Goal: Task Accomplishment & Management: Manage account settings

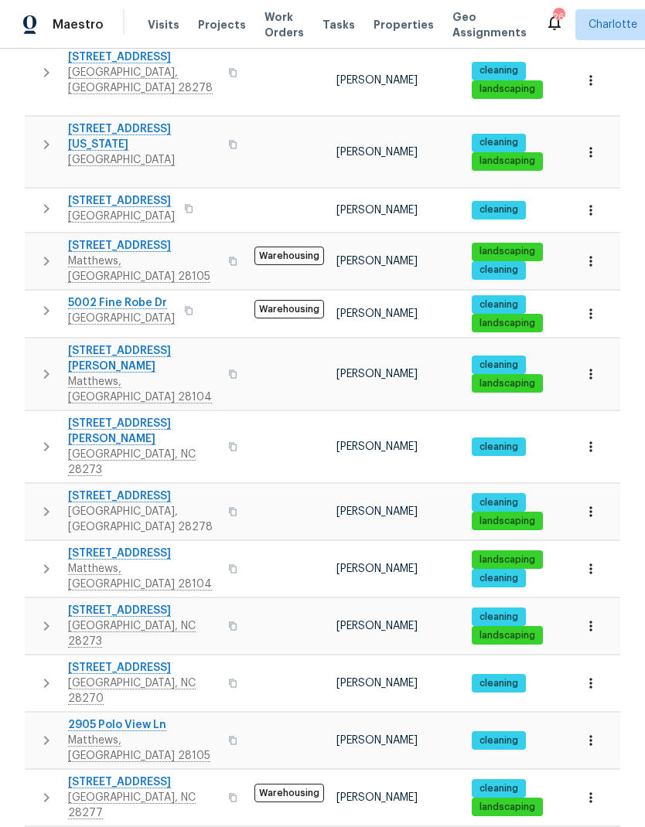
scroll to position [522, 0]
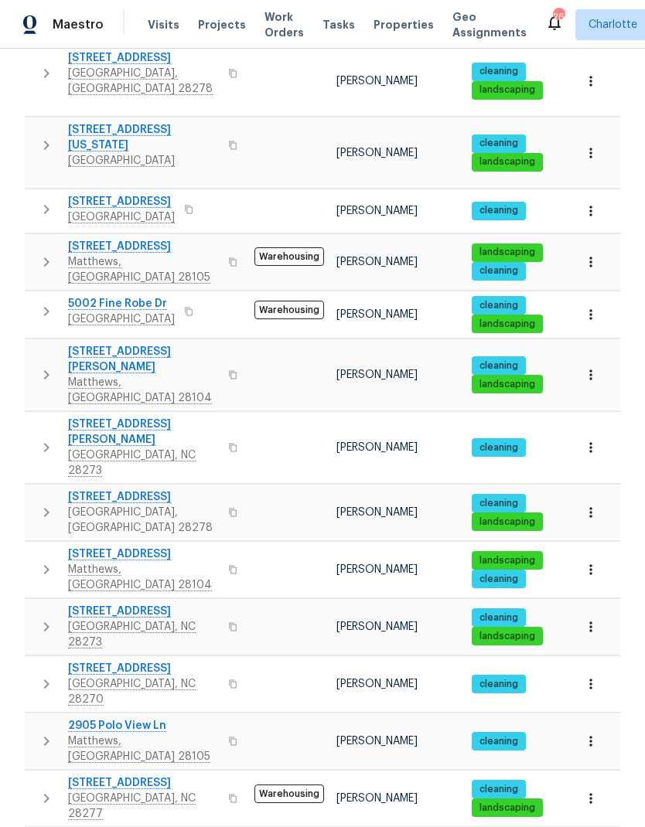
click at [129, 604] on span "[STREET_ADDRESS]" at bounding box center [143, 611] width 151 height 15
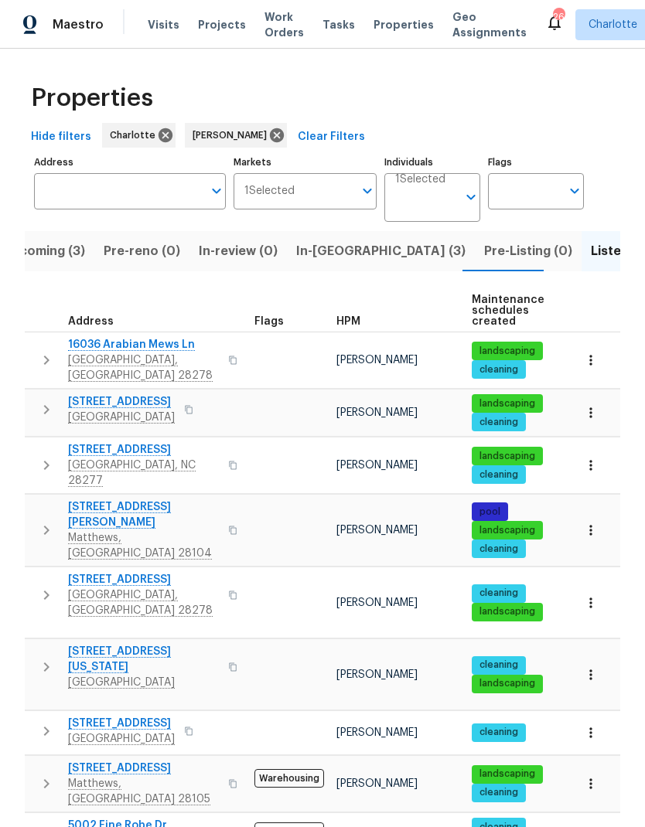
scroll to position [0, 0]
click at [337, 240] on span "In-[GEOGRAPHIC_DATA] (3)" at bounding box center [380, 251] width 169 height 22
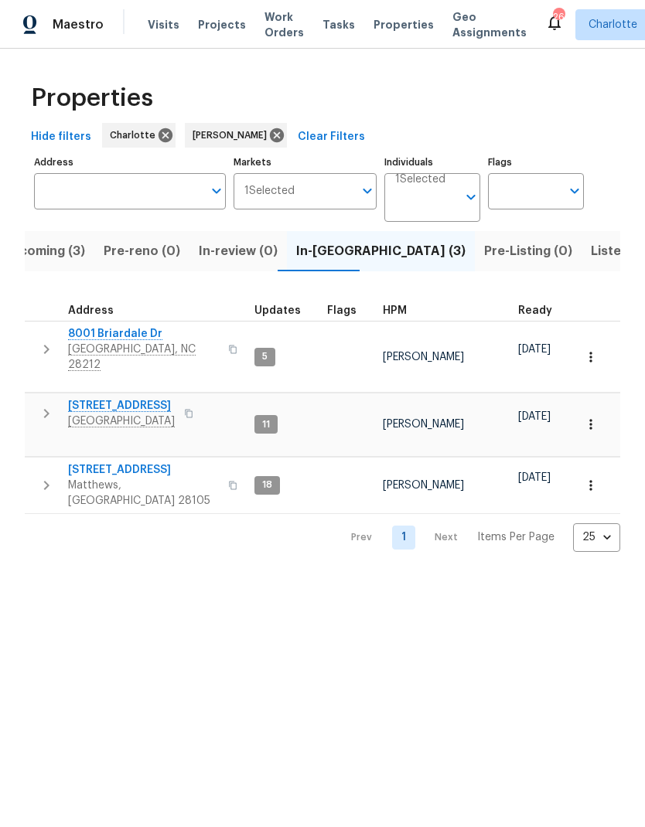
click at [40, 258] on span "Upcoming (3)" at bounding box center [43, 251] width 83 height 22
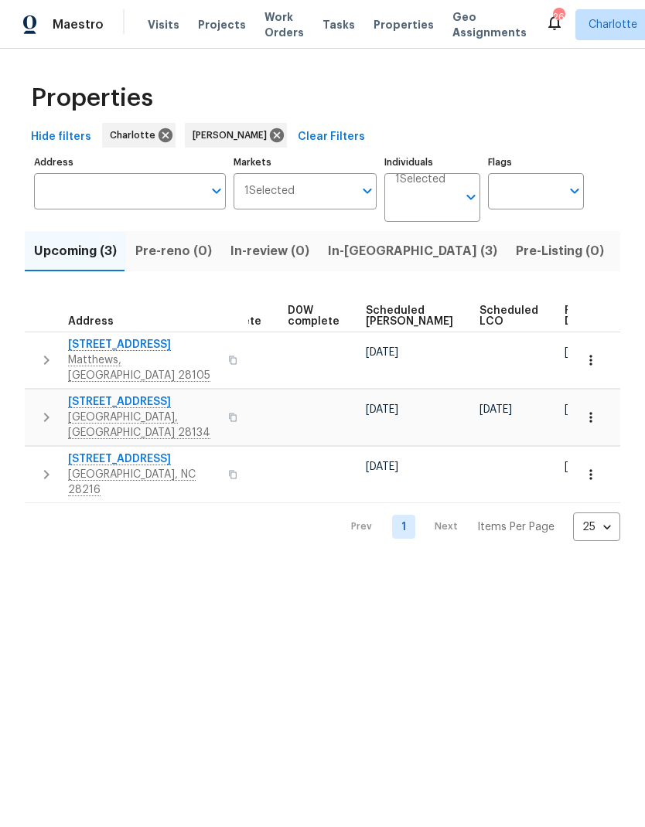
scroll to position [0, 387]
click at [565, 311] on span "Ready Date" at bounding box center [582, 316] width 34 height 22
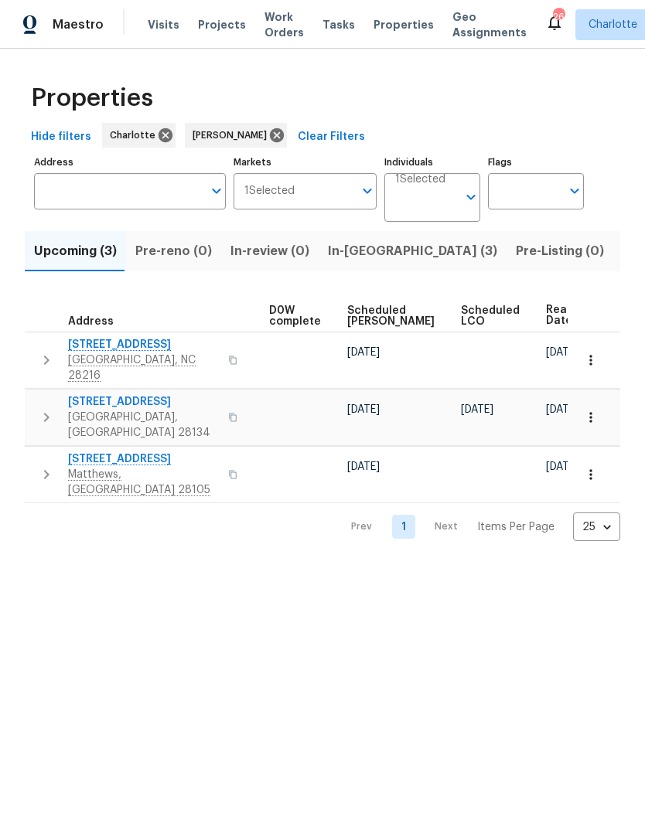
scroll to position [0, 406]
click at [486, 566] on html "Maestro Visits Projects Work Orders Tasks Properties Geo Assignments 26 [PERSON…" at bounding box center [322, 283] width 645 height 566
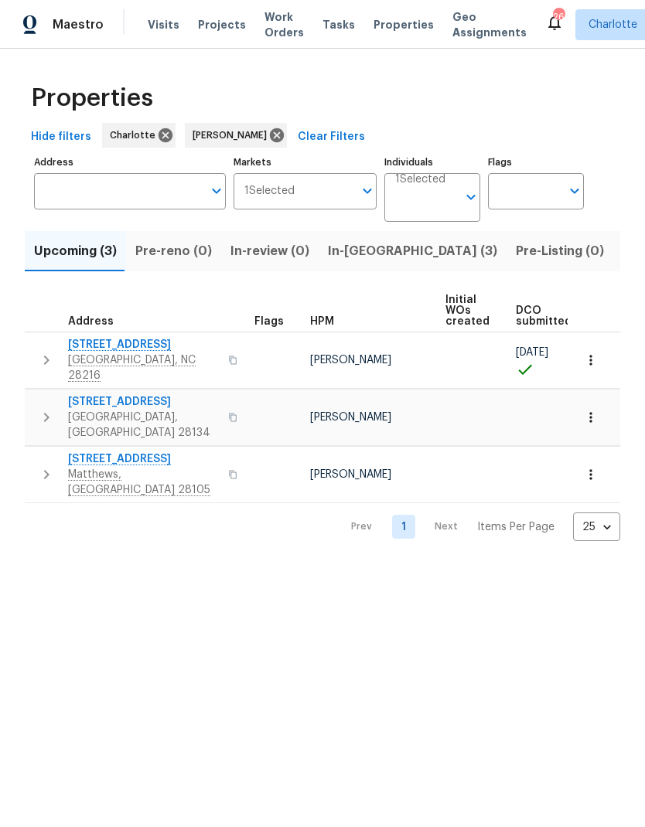
scroll to position [0, 0]
click at [485, 566] on html "Maestro Visits Projects Work Orders Tasks Properties Geo Assignments 26 [PERSON…" at bounding box center [322, 283] width 645 height 566
click at [369, 250] on span "In-[GEOGRAPHIC_DATA] (3)" at bounding box center [412, 251] width 169 height 22
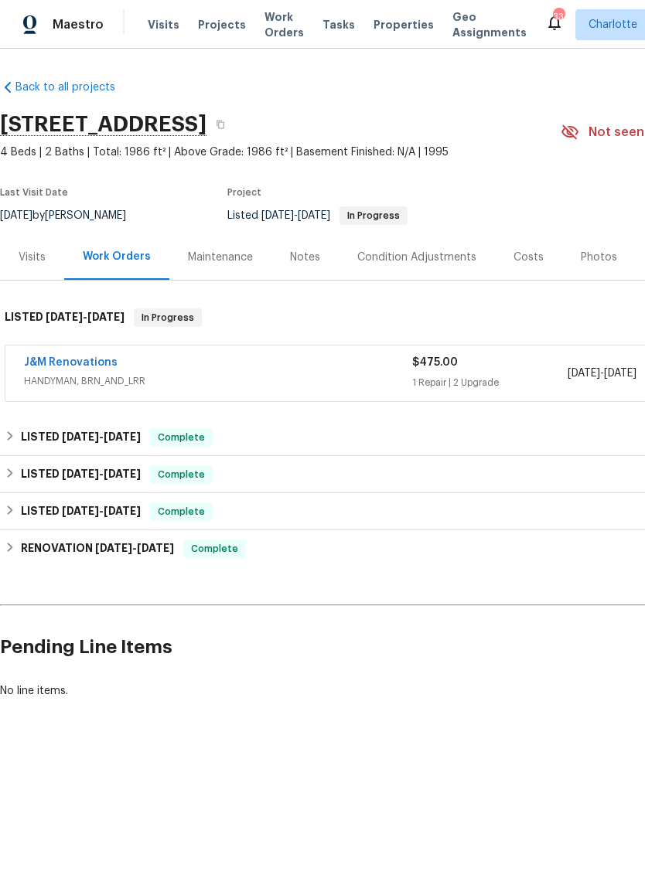
click at [56, 376] on span "HANDYMAN, BRN_AND_LRR" at bounding box center [218, 380] width 388 height 15
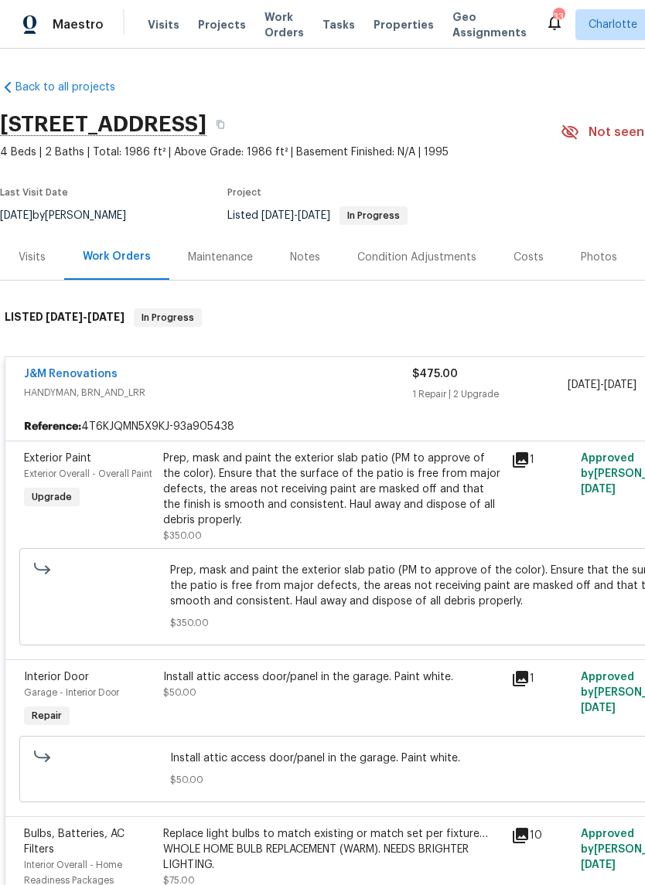
click at [58, 376] on link "J&M Renovations" at bounding box center [71, 374] width 94 height 11
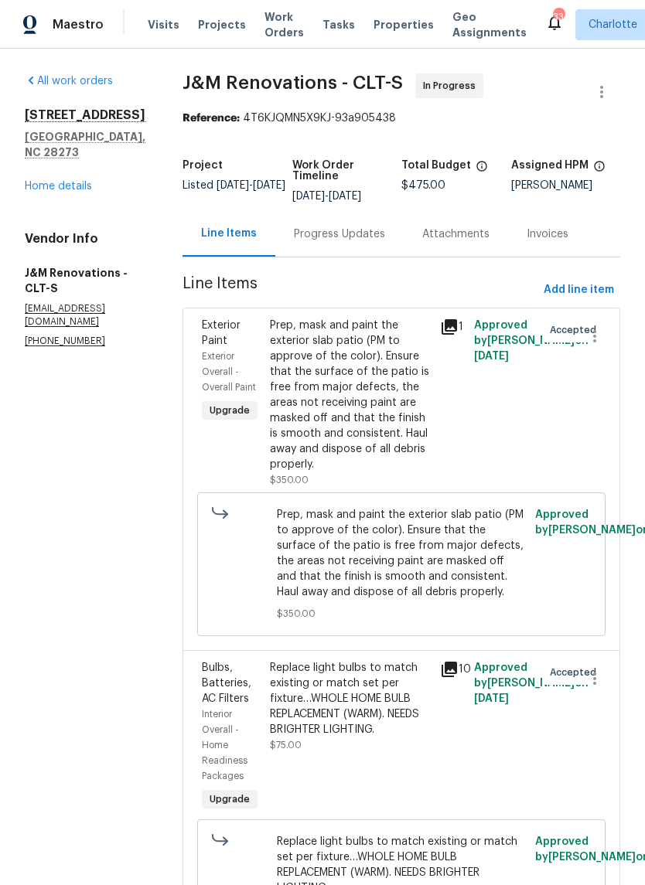
click at [368, 239] on div "Progress Updates" at bounding box center [339, 233] width 91 height 15
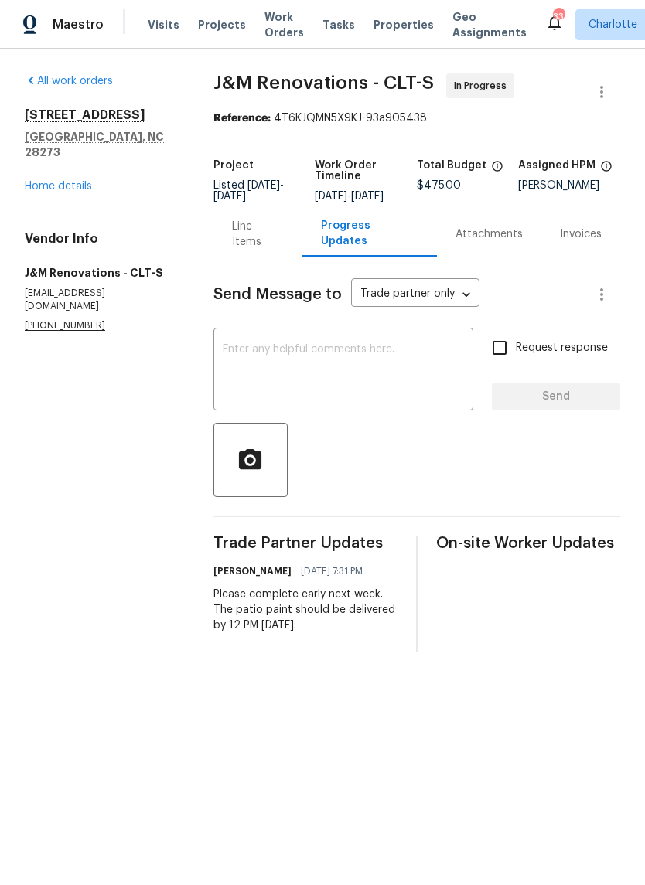
click at [398, 390] on textarea at bounding box center [343, 371] width 241 height 54
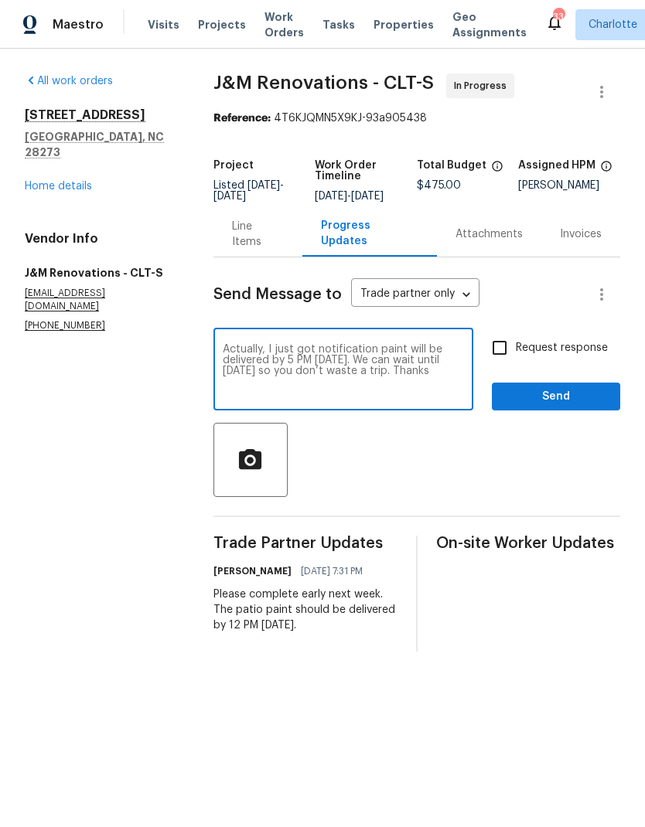
type textarea "Actually, I just got notification paint will be delivered by 5 PM today. We can…"
click at [503, 364] on input "Request response" at bounding box center [499, 348] width 32 height 32
checkbox input "true"
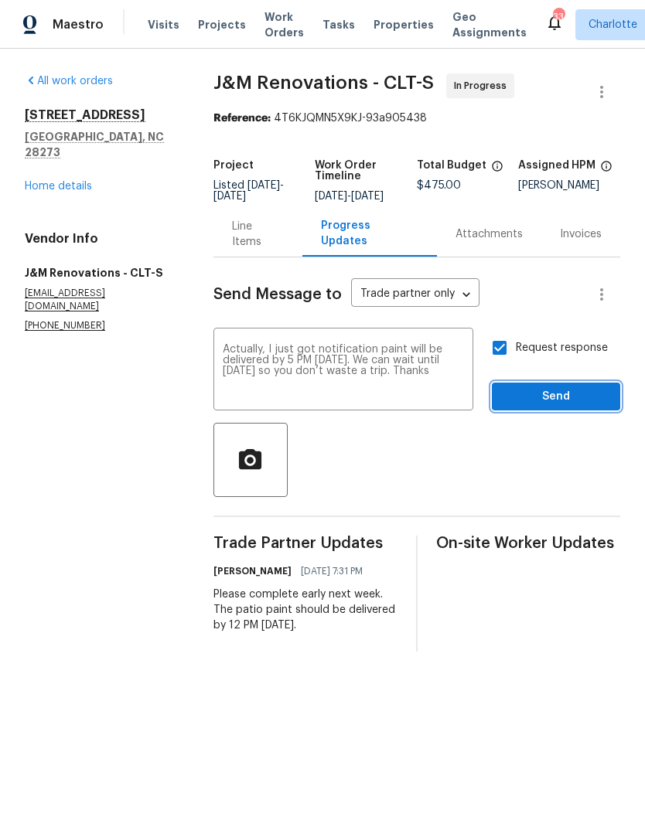
click at [557, 407] on span "Send" at bounding box center [556, 396] width 104 height 19
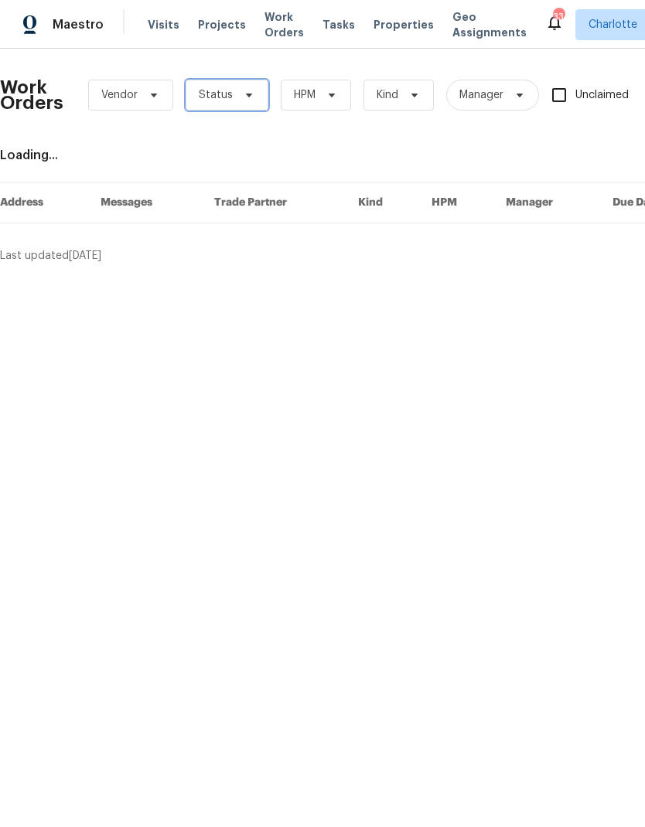
click at [258, 94] on span "Status" at bounding box center [227, 95] width 83 height 31
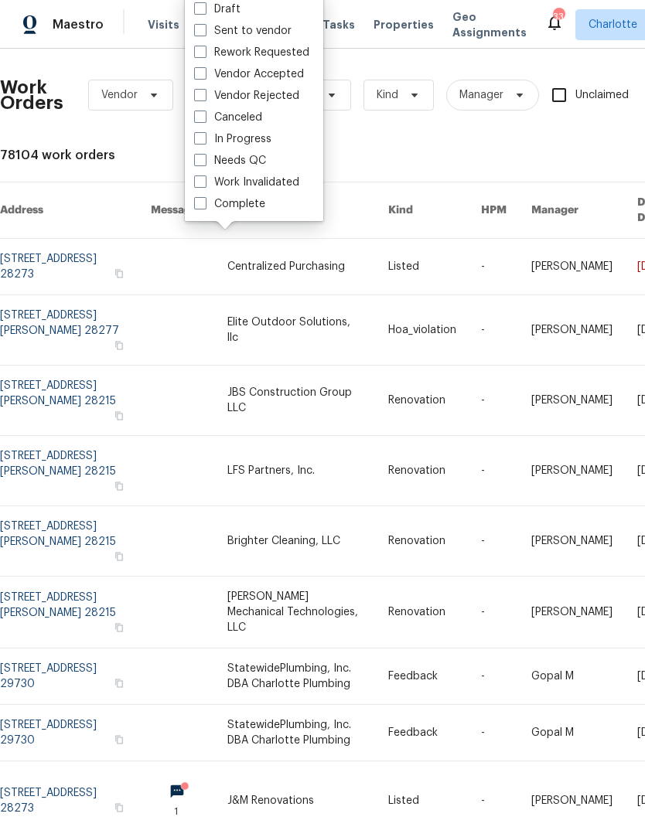
click at [257, 166] on label "Needs QC" at bounding box center [230, 160] width 72 height 15
click at [204, 163] on input "Needs QC" at bounding box center [199, 158] width 10 height 10
checkbox input "true"
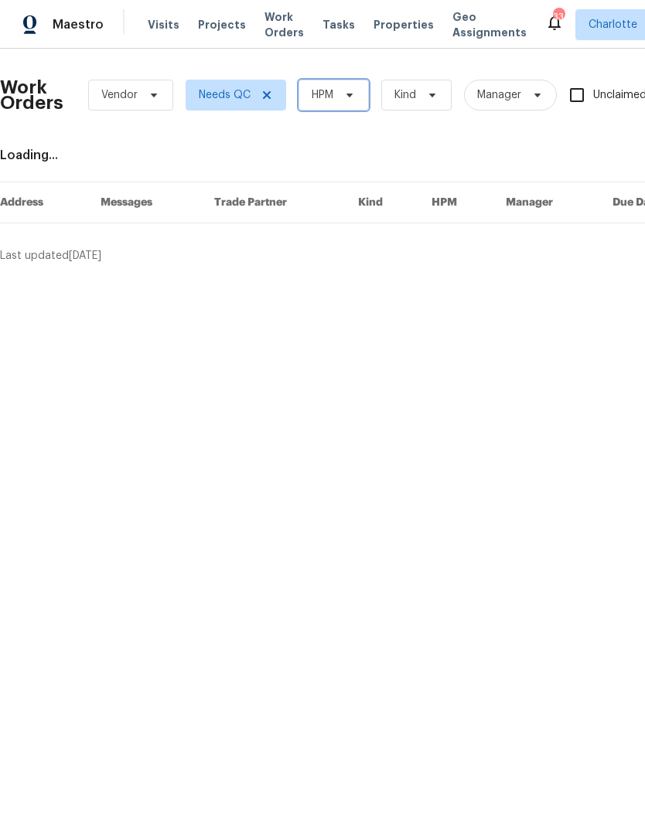
click at [346, 108] on span "HPM" at bounding box center [333, 95] width 70 height 31
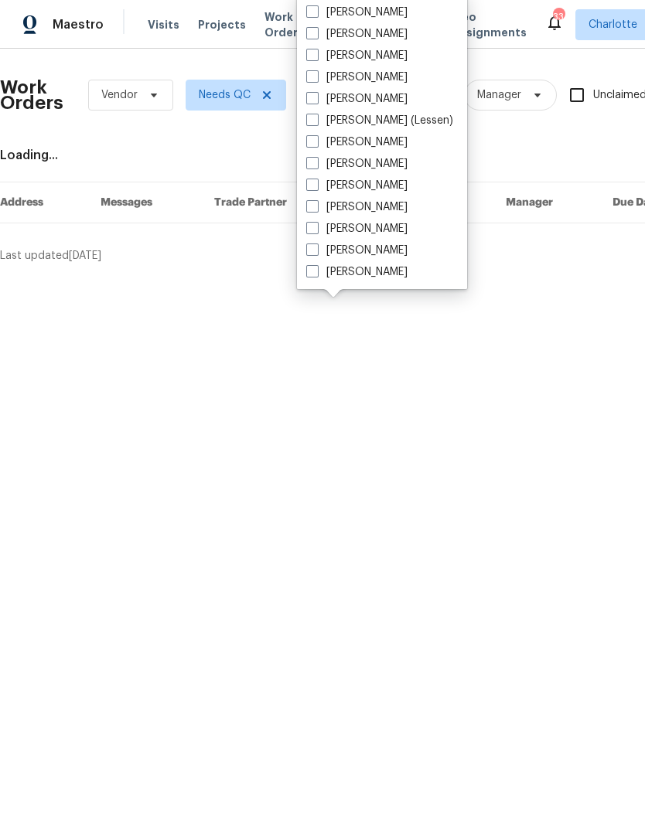
scroll to position [192, 0]
click at [381, 278] on label "[PERSON_NAME]" at bounding box center [356, 271] width 101 height 15
click at [316, 274] on input "[PERSON_NAME]" at bounding box center [311, 269] width 10 height 10
checkbox input "true"
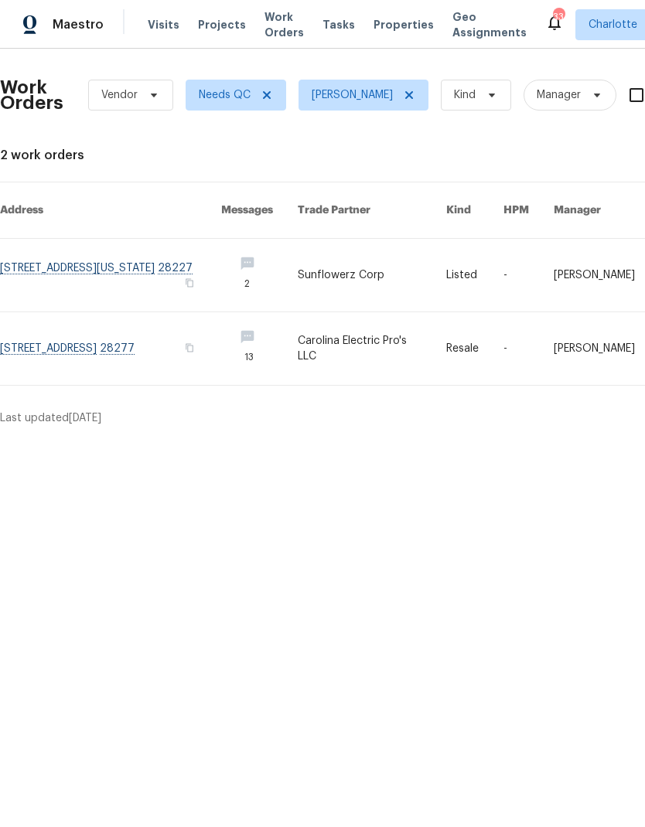
click at [86, 36] on div "Maestro" at bounding box center [52, 24] width 104 height 31
